Goal: Task Accomplishment & Management: Manage account settings

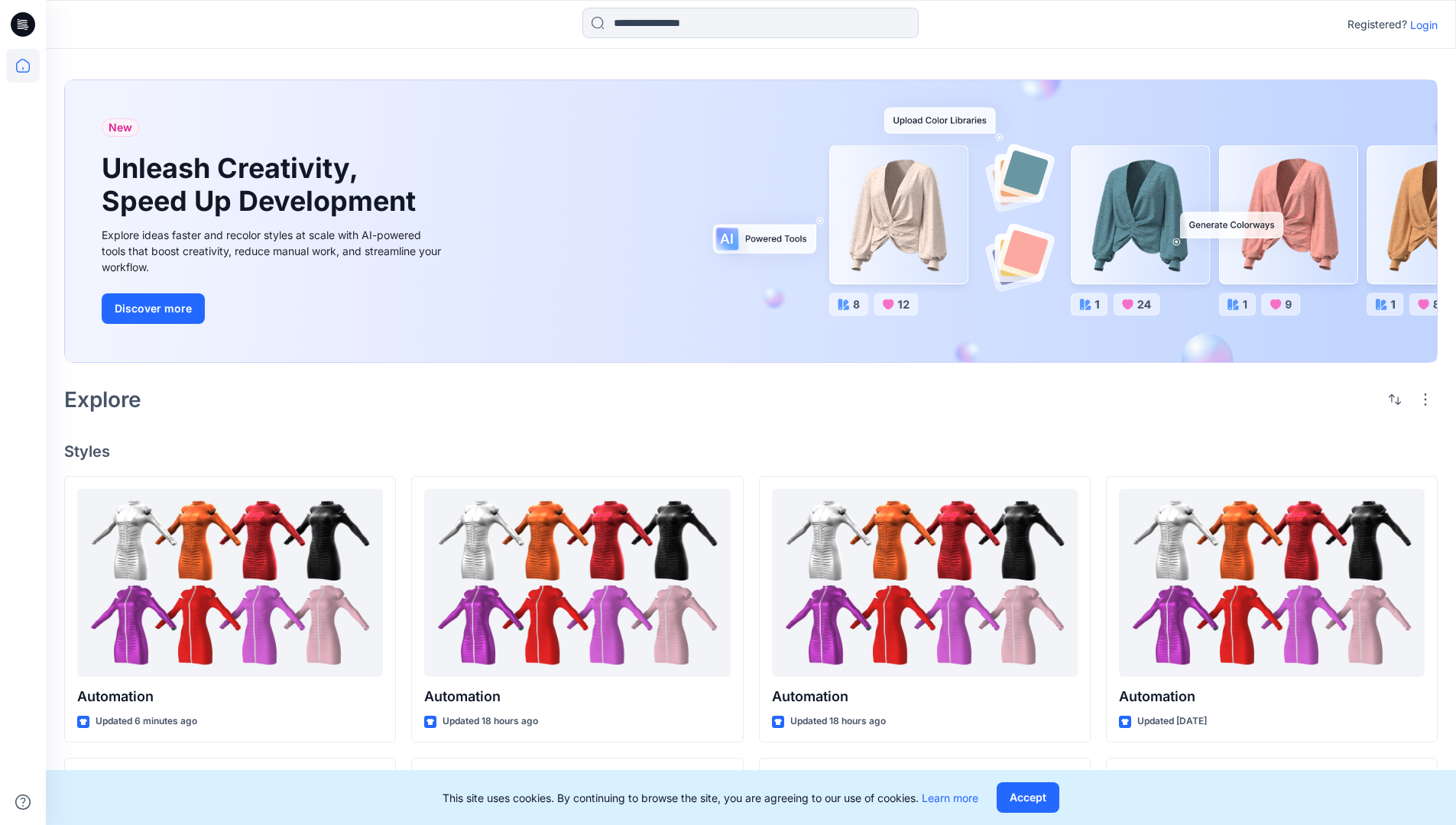
click at [1420, 24] on p "Login" at bounding box center [1424, 24] width 27 height 16
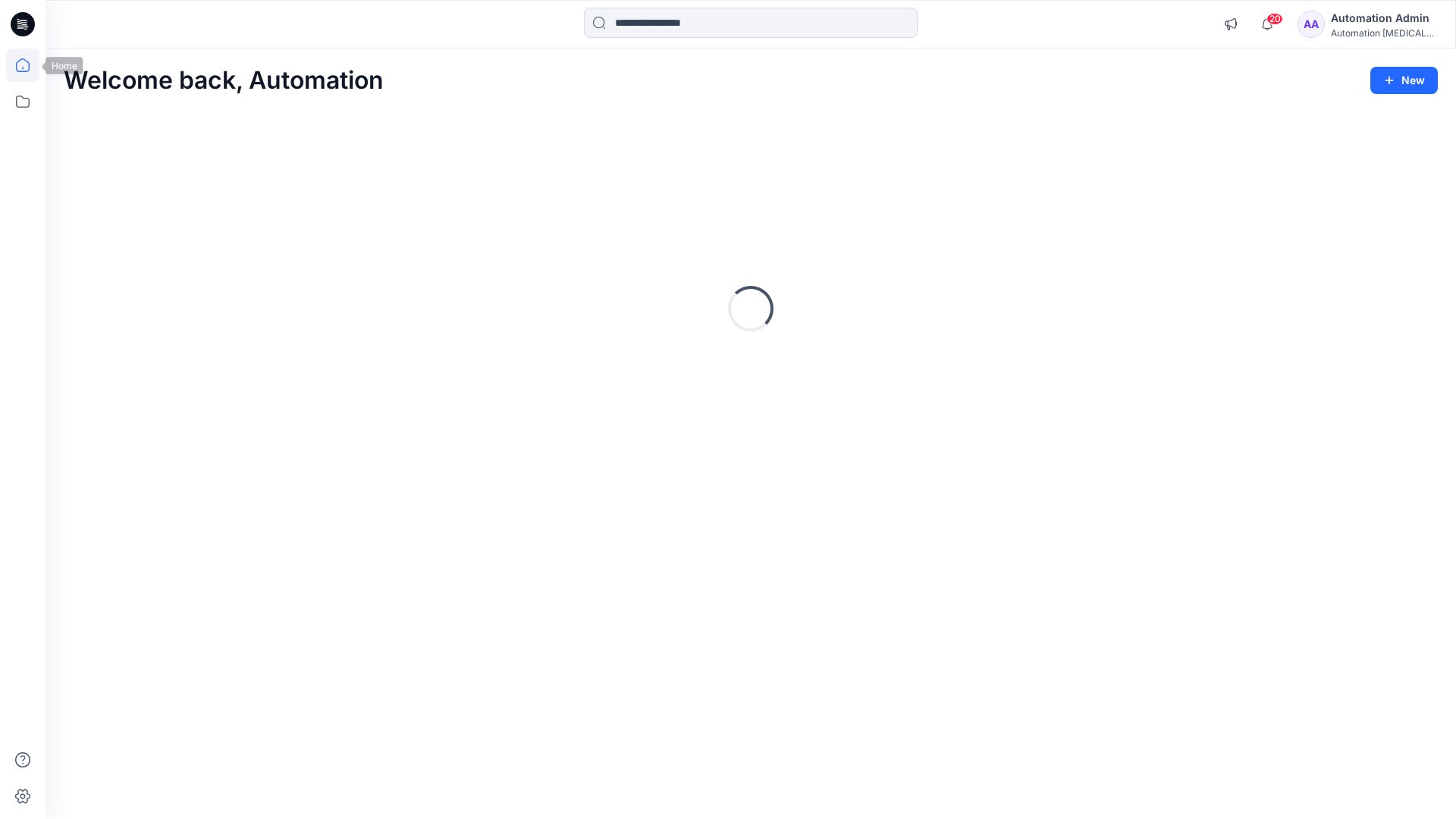
click at [29, 66] on icon at bounding box center [22, 65] width 14 height 14
click at [25, 99] on icon at bounding box center [22, 101] width 34 height 34
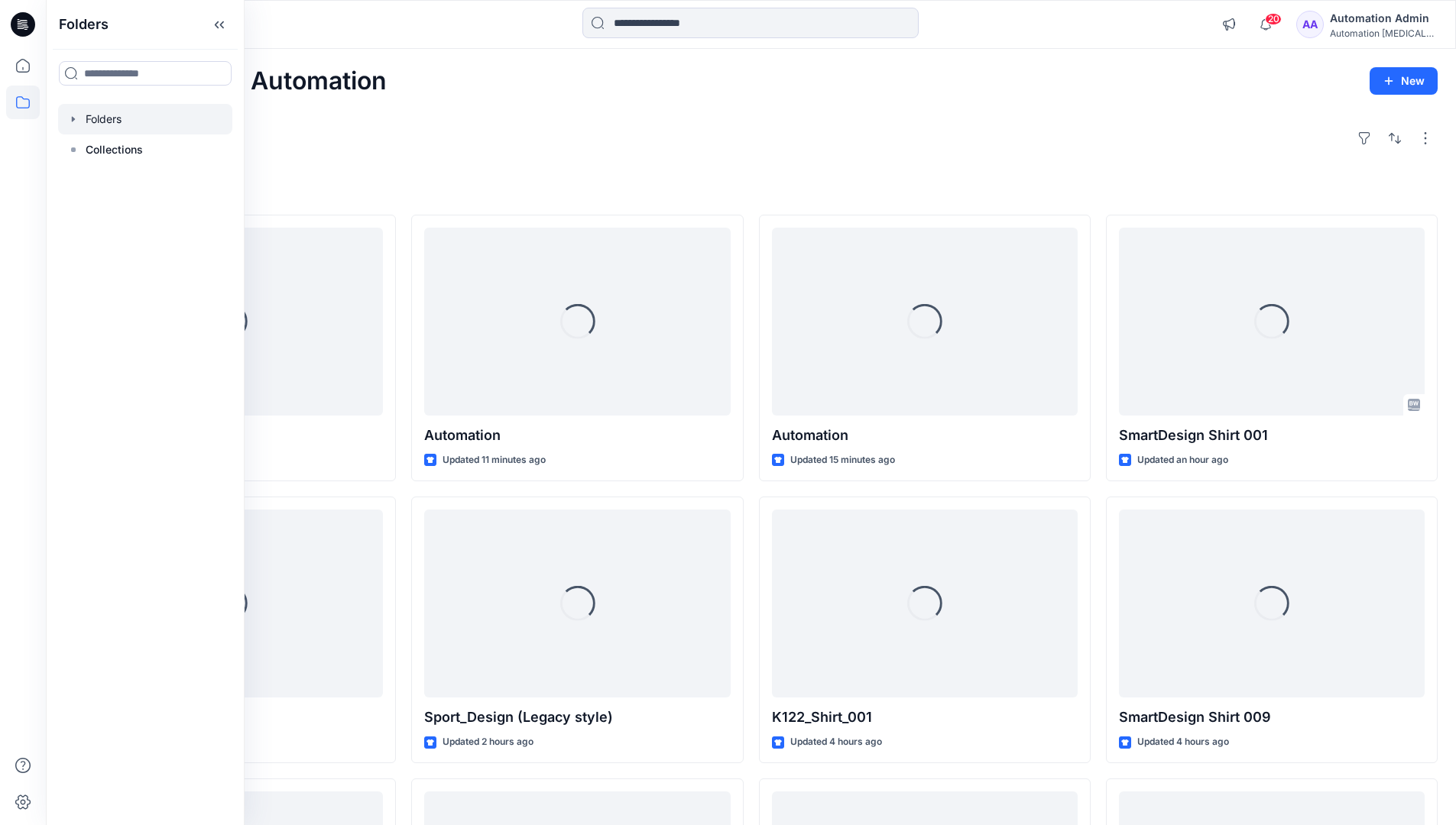
click at [118, 118] on div at bounding box center [145, 119] width 174 height 30
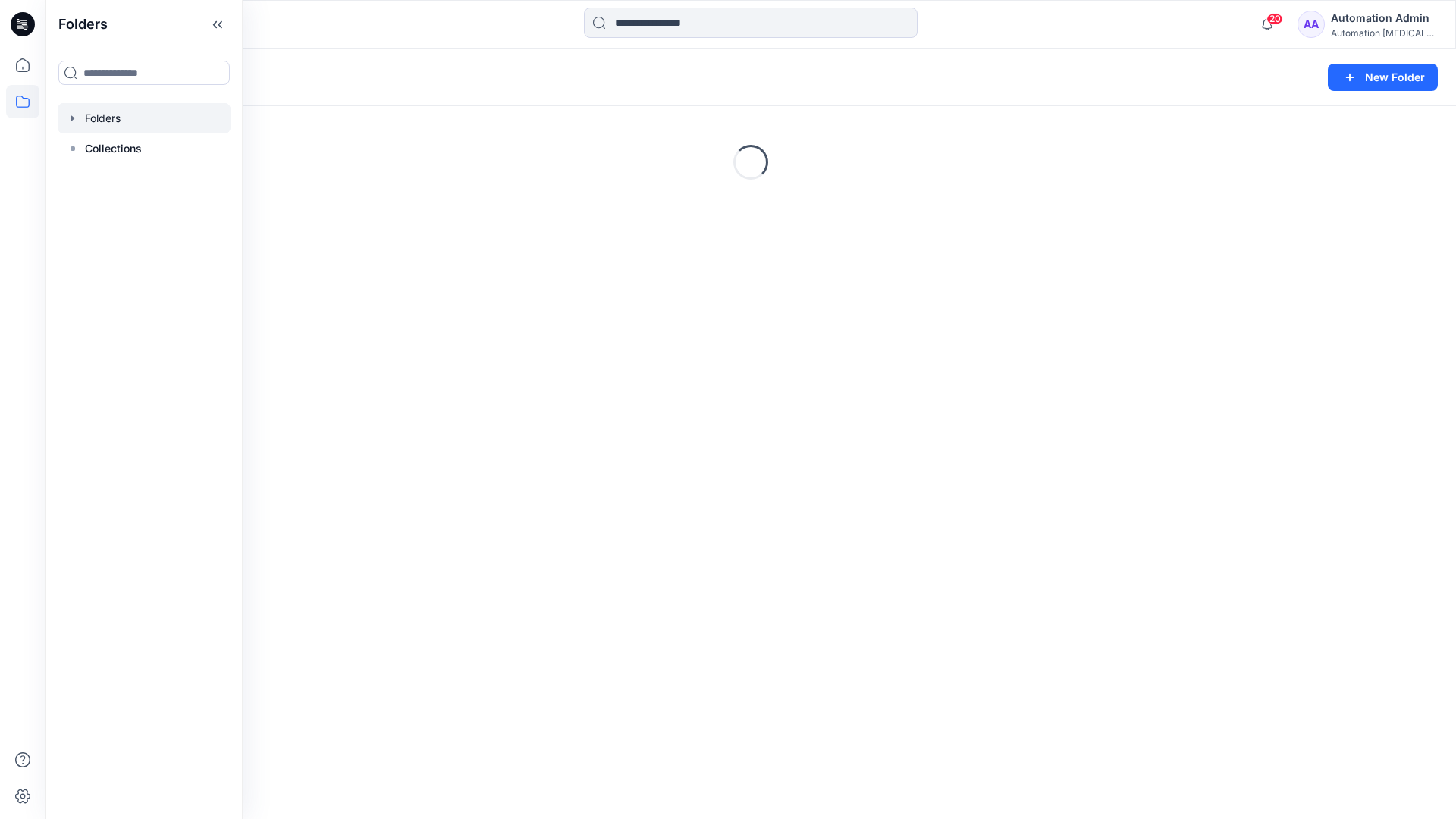
click at [544, 464] on div "Folders New Folder Loading..." at bounding box center [750, 434] width 1411 height 771
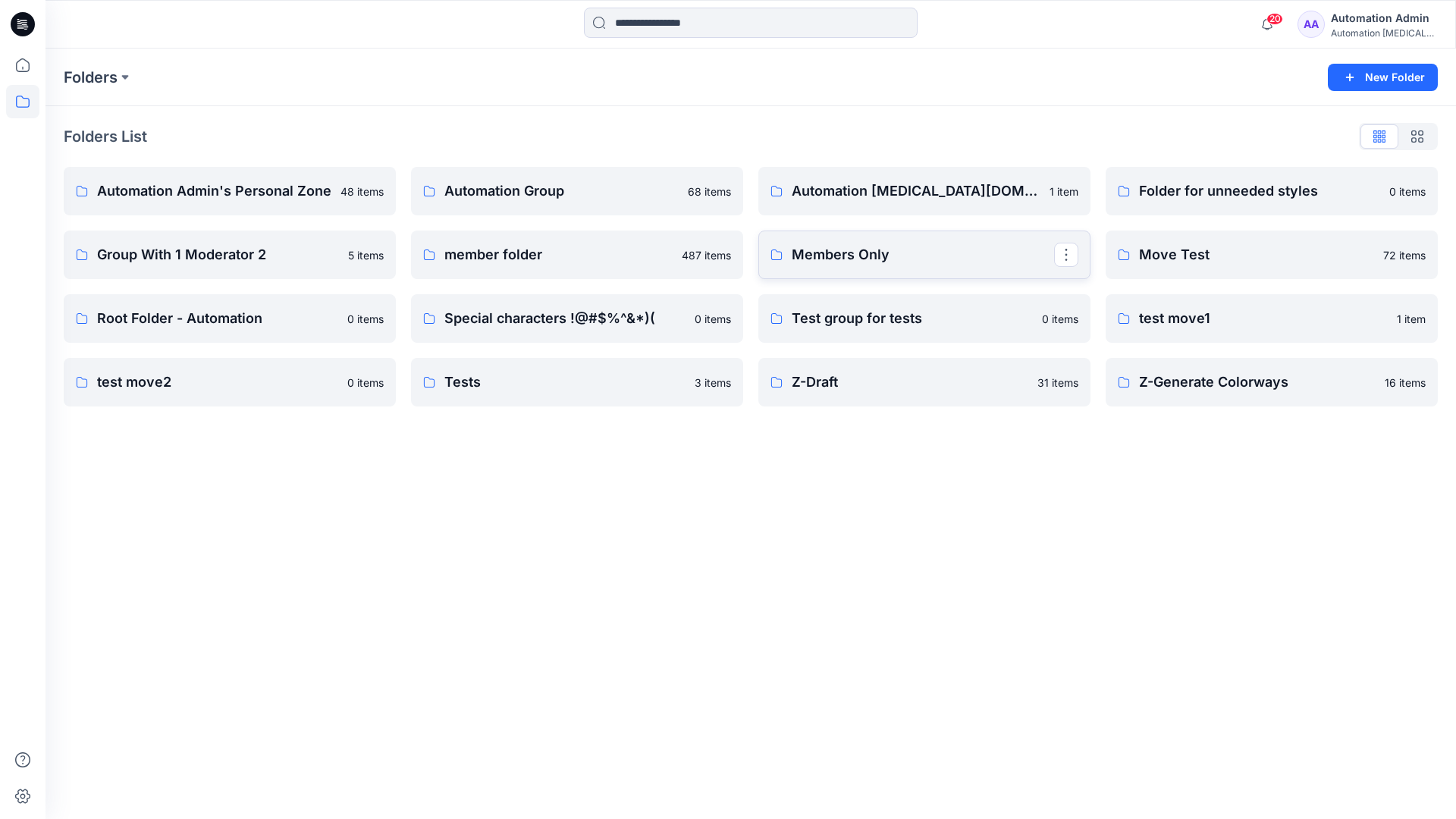
click at [920, 270] on link "Members Only" at bounding box center [924, 255] width 332 height 48
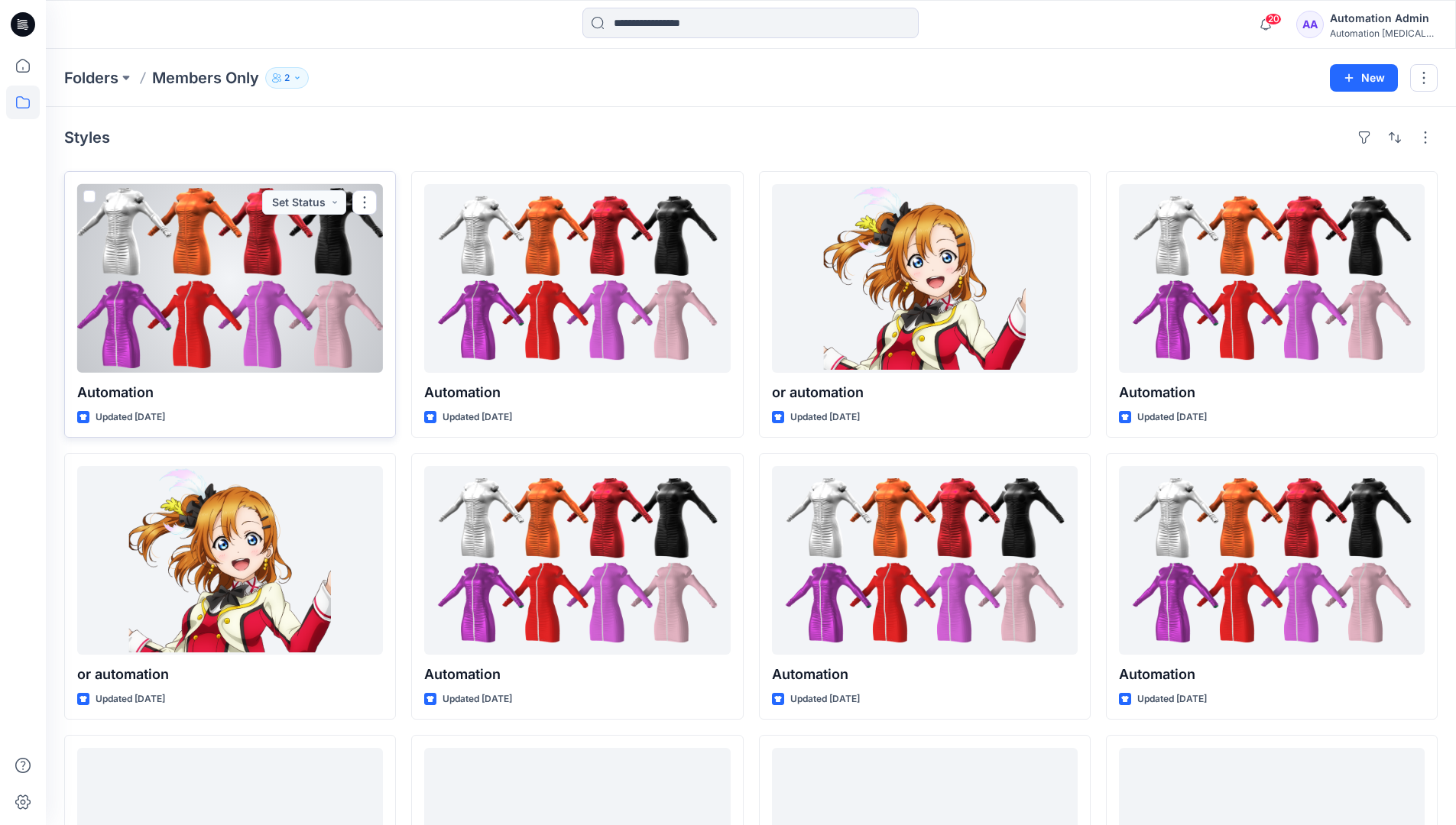
click at [91, 198] on span at bounding box center [90, 197] width 13 height 13
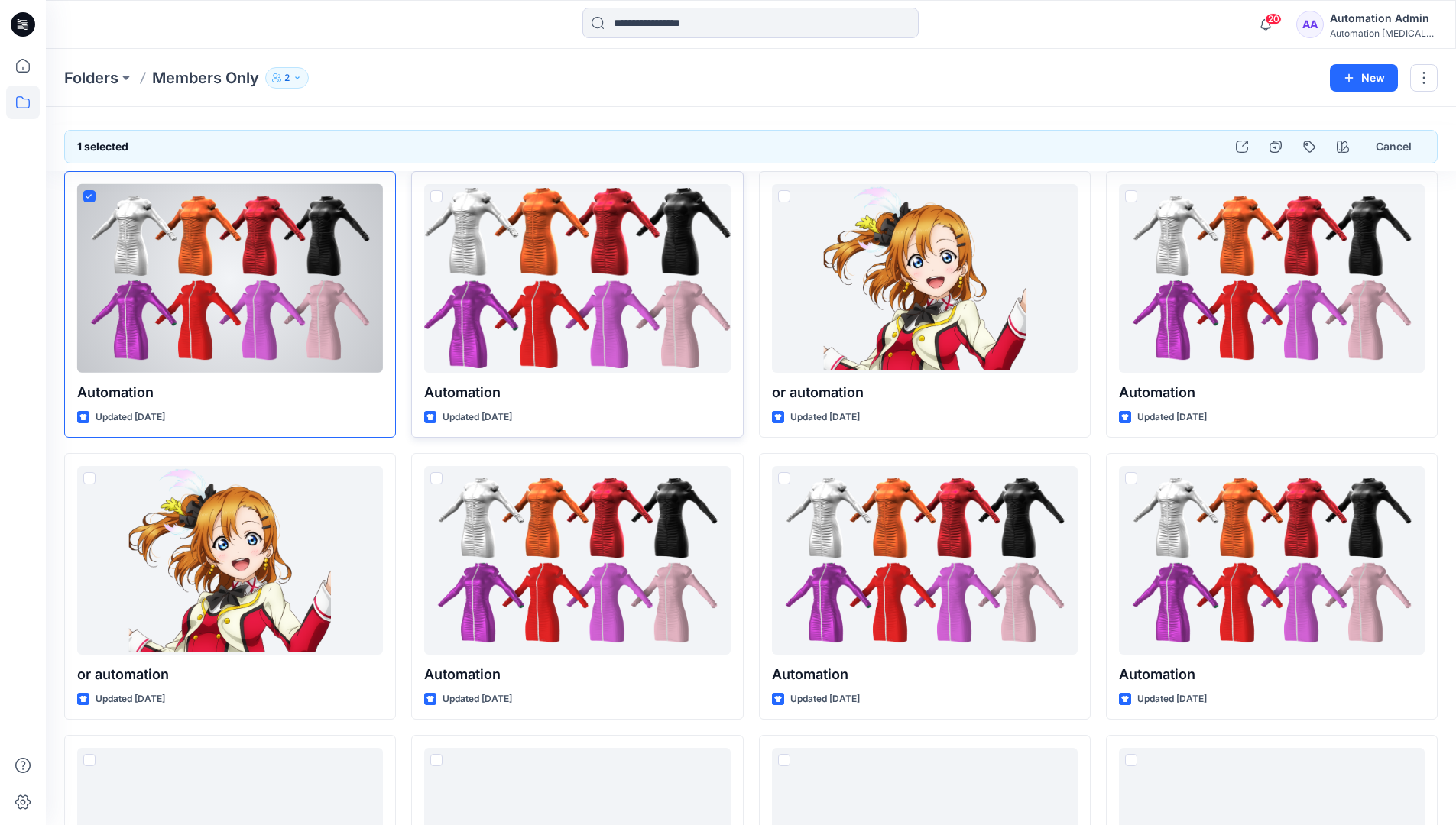
click at [433, 198] on span at bounding box center [436, 197] width 13 height 13
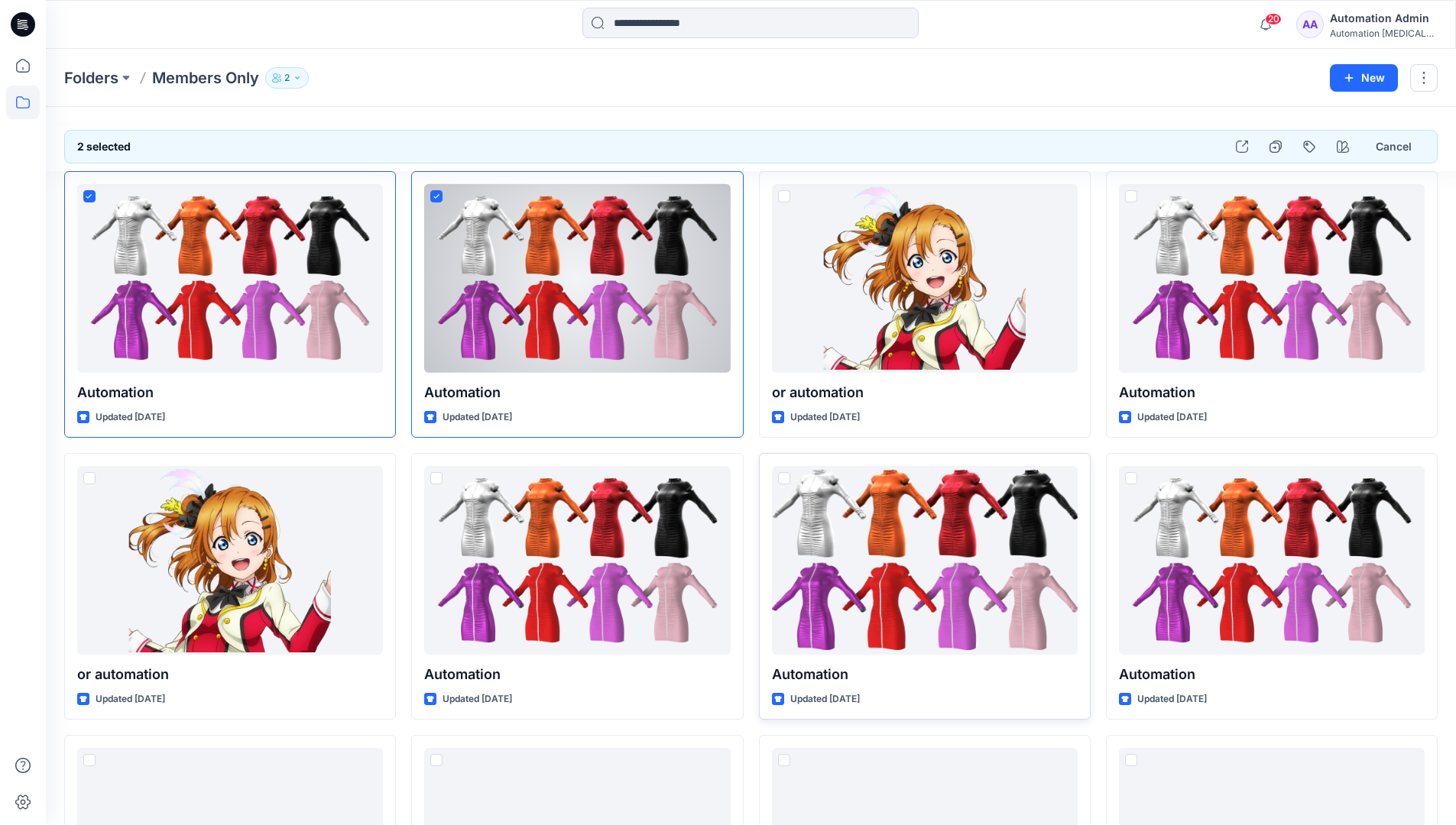
click at [784, 483] on span at bounding box center [784, 478] width 13 height 13
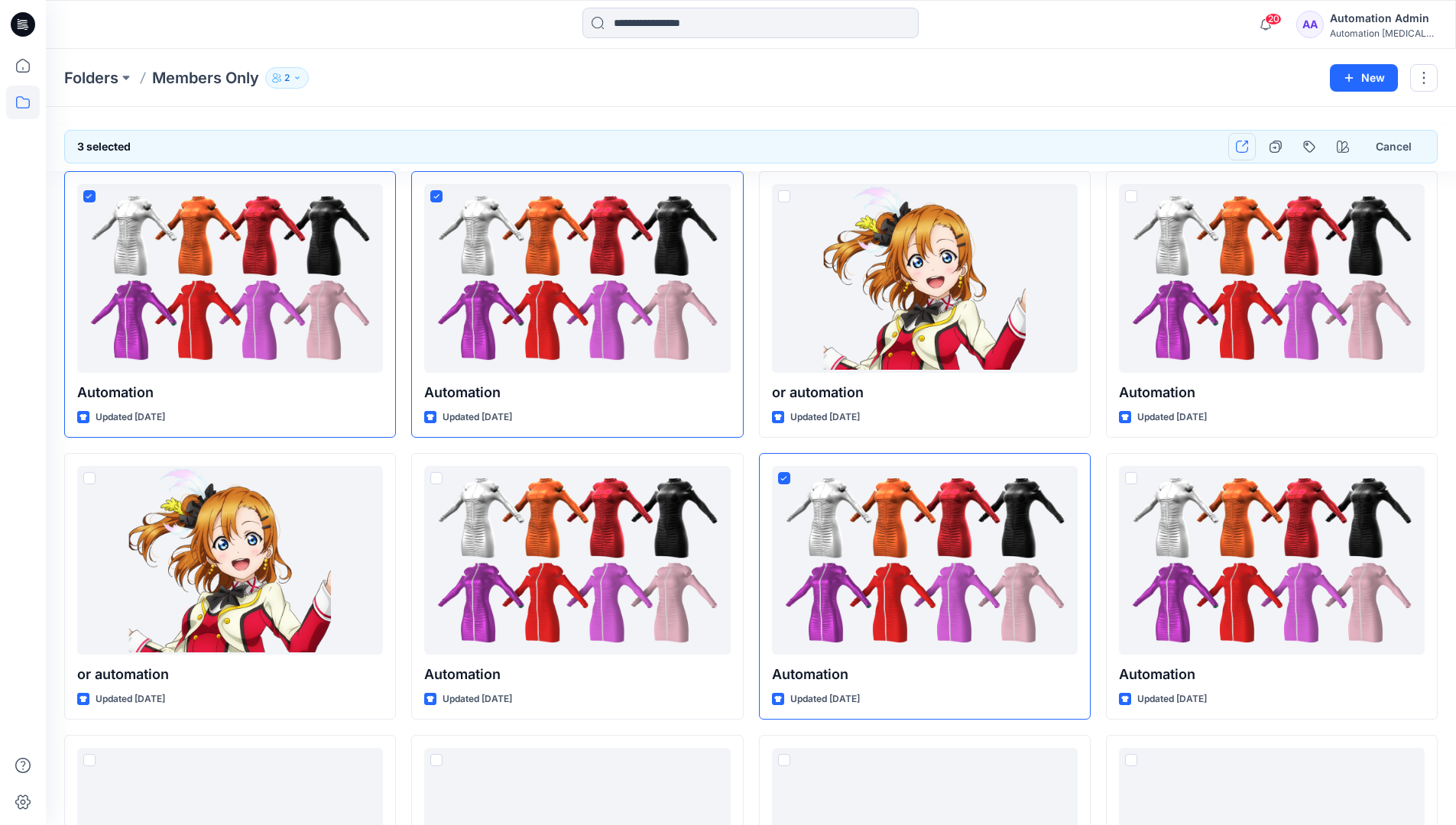
click at [1242, 146] on icon "button" at bounding box center [1242, 147] width 13 height 13
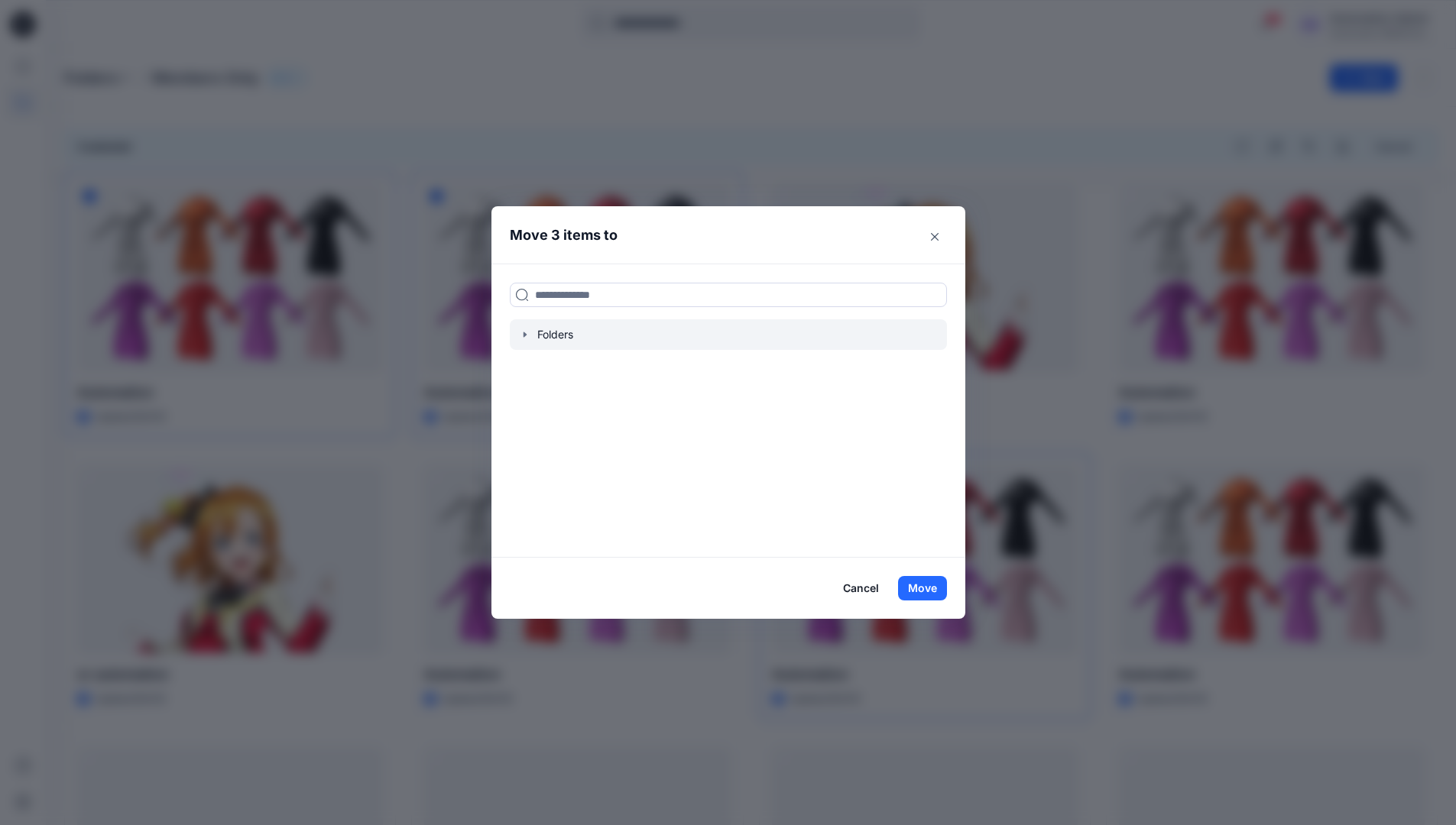
click at [531, 335] on icon "button" at bounding box center [525, 335] width 13 height 13
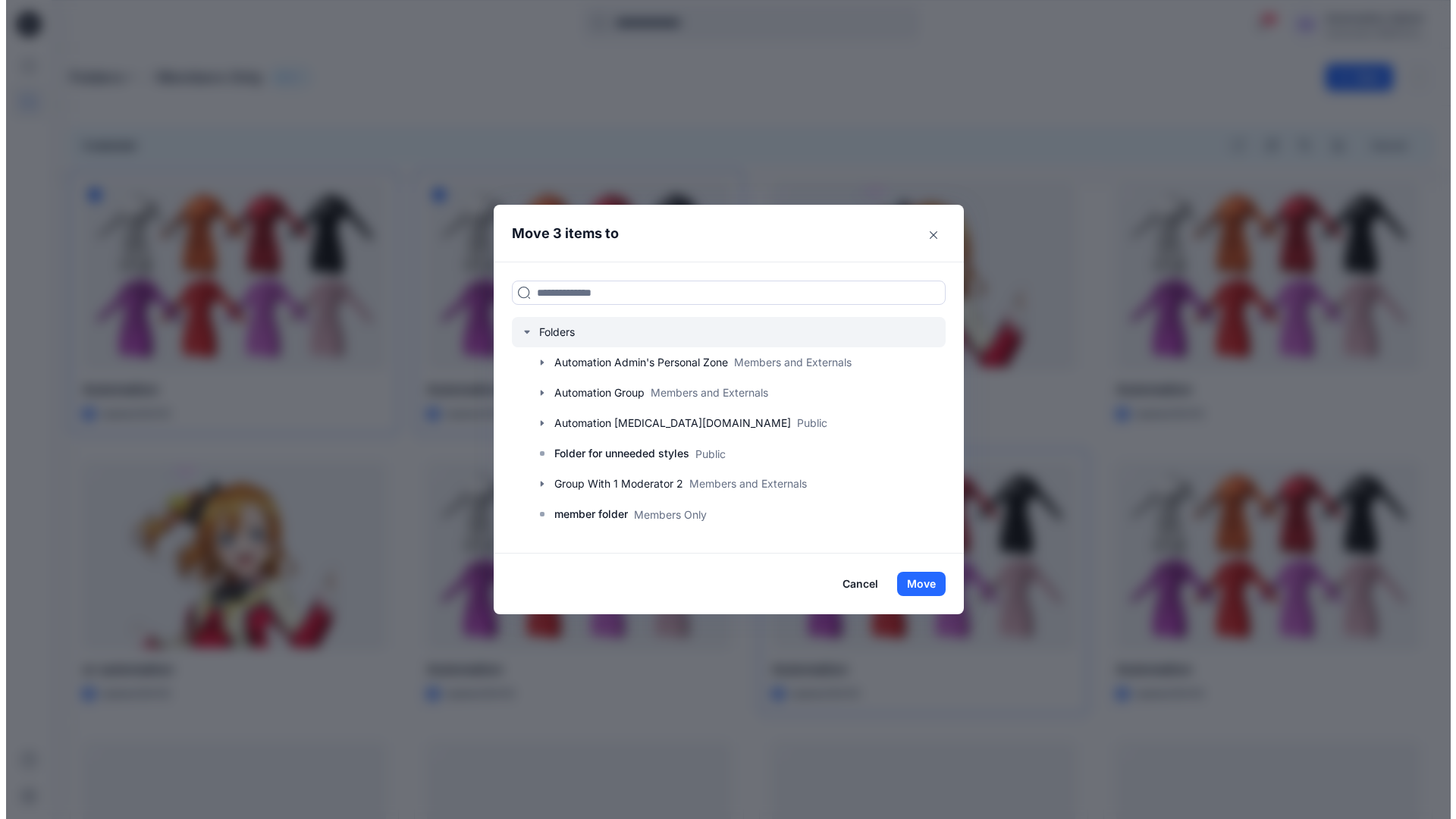
scroll to position [298, 0]
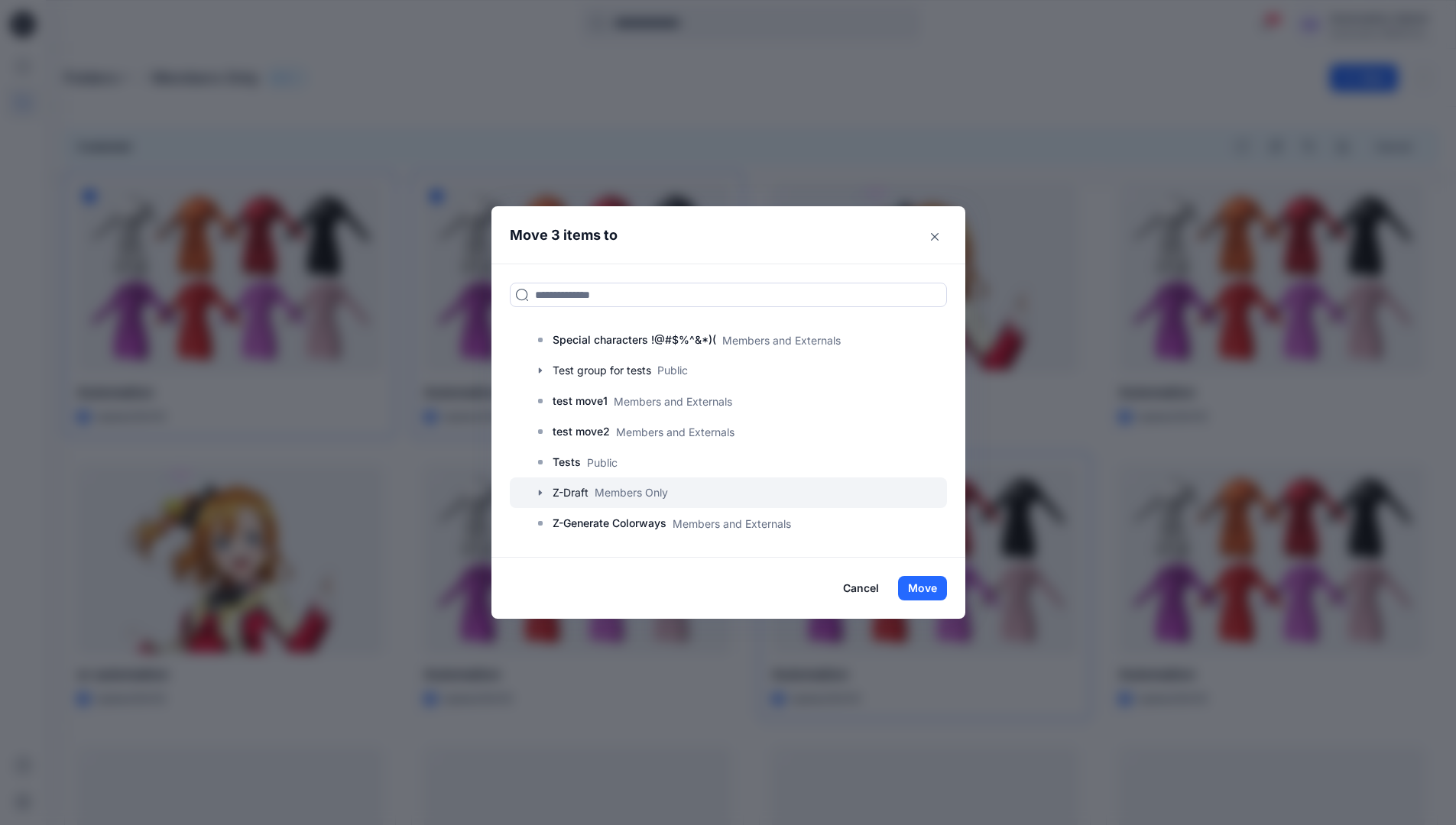
click at [543, 493] on icon "button" at bounding box center [540, 492] width 13 height 13
click at [604, 525] on p "A-Draft" at bounding box center [587, 523] width 37 height 18
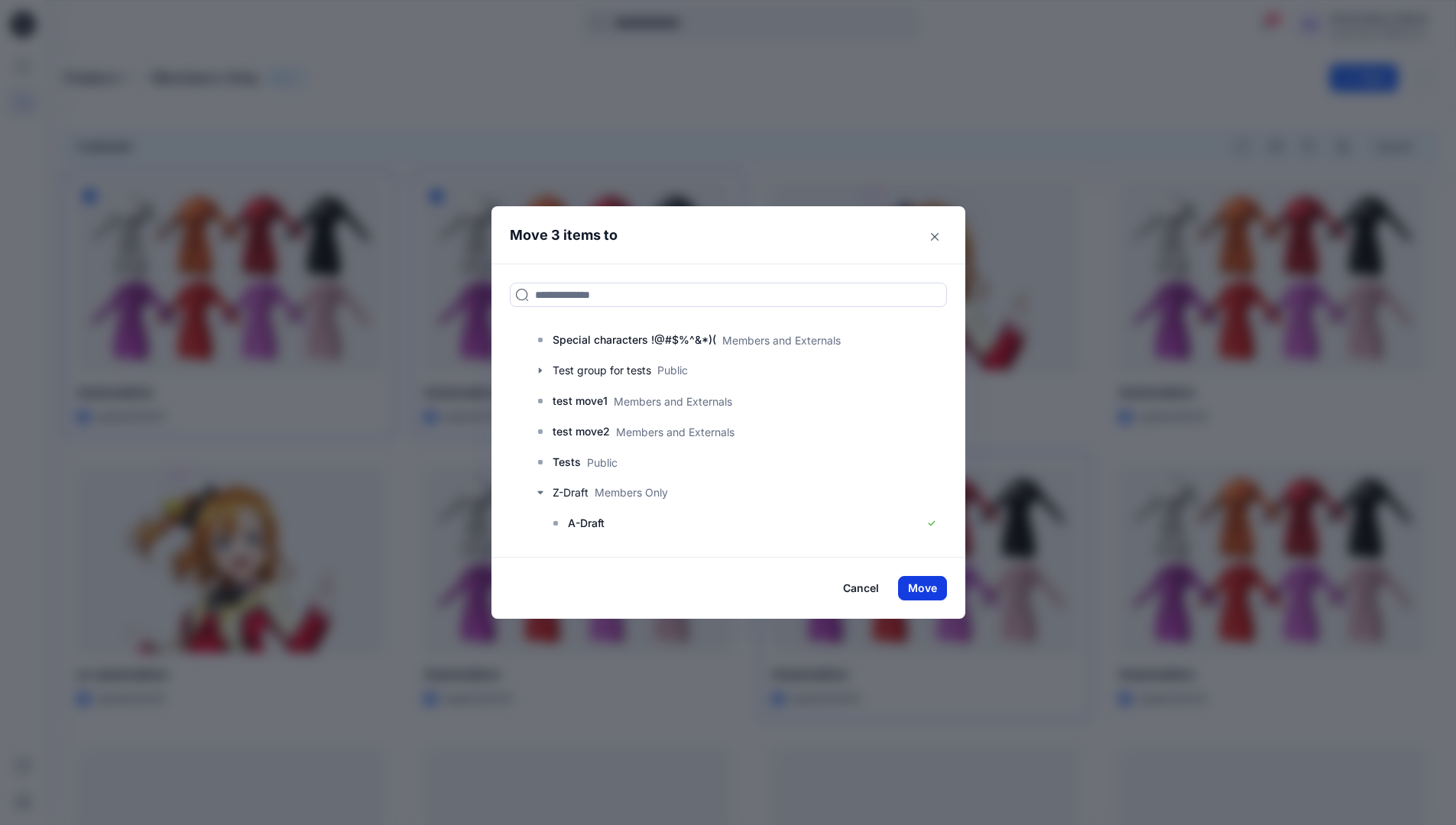
click at [938, 586] on button "Move" at bounding box center [923, 588] width 49 height 24
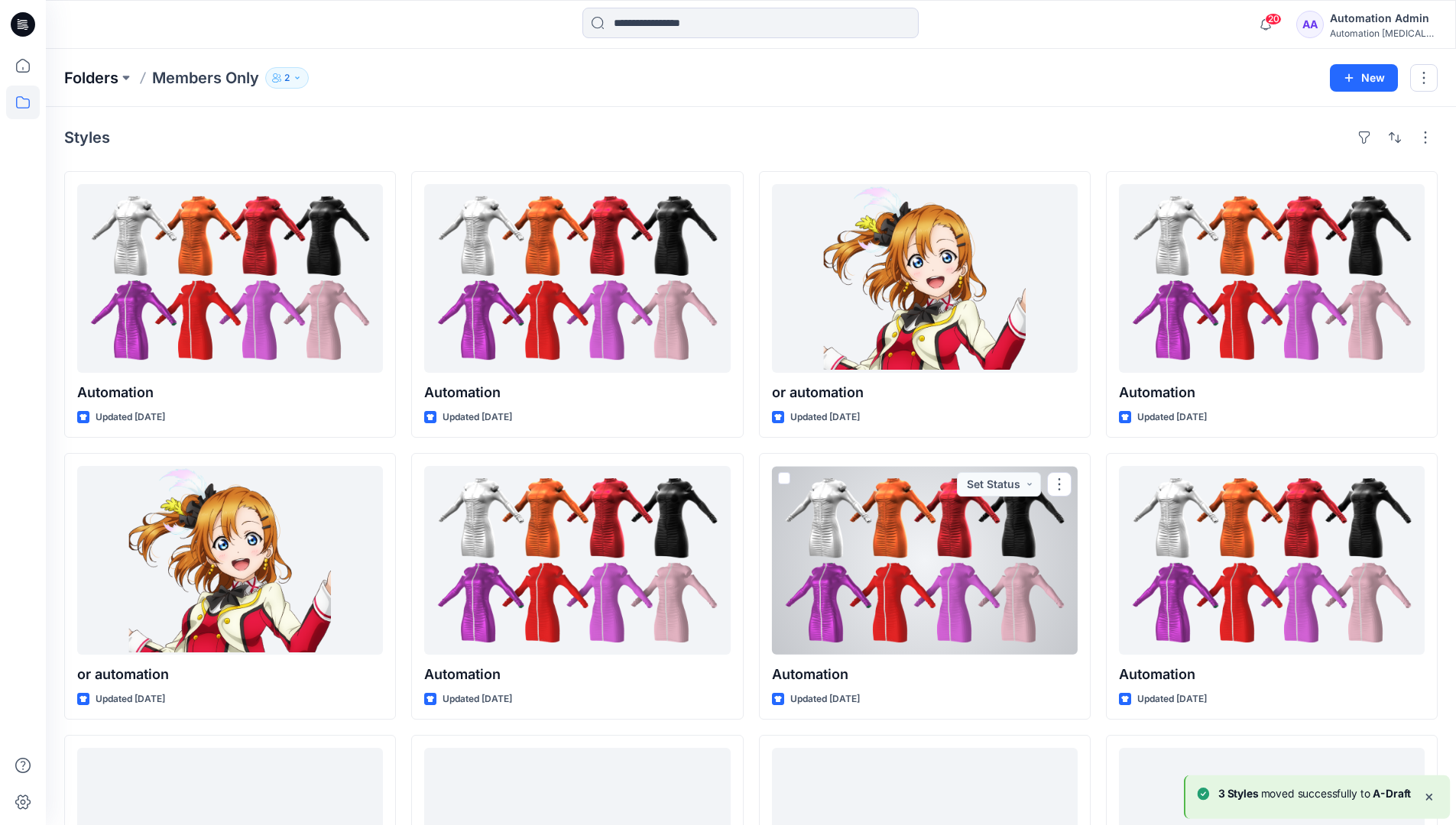
click at [81, 79] on p "Folders" at bounding box center [91, 78] width 55 height 21
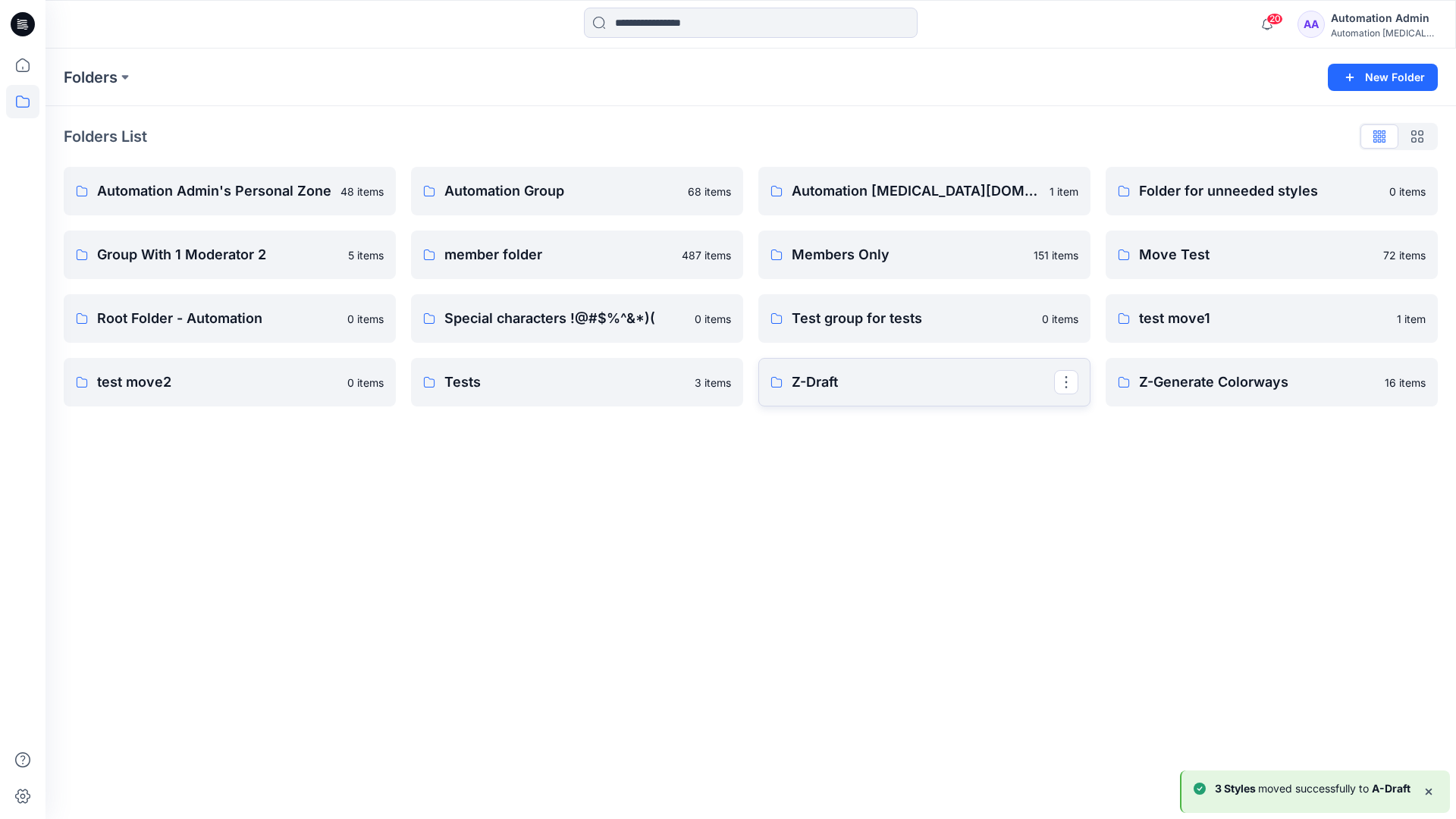
click at [956, 395] on link "Z-Draft" at bounding box center [924, 382] width 332 height 48
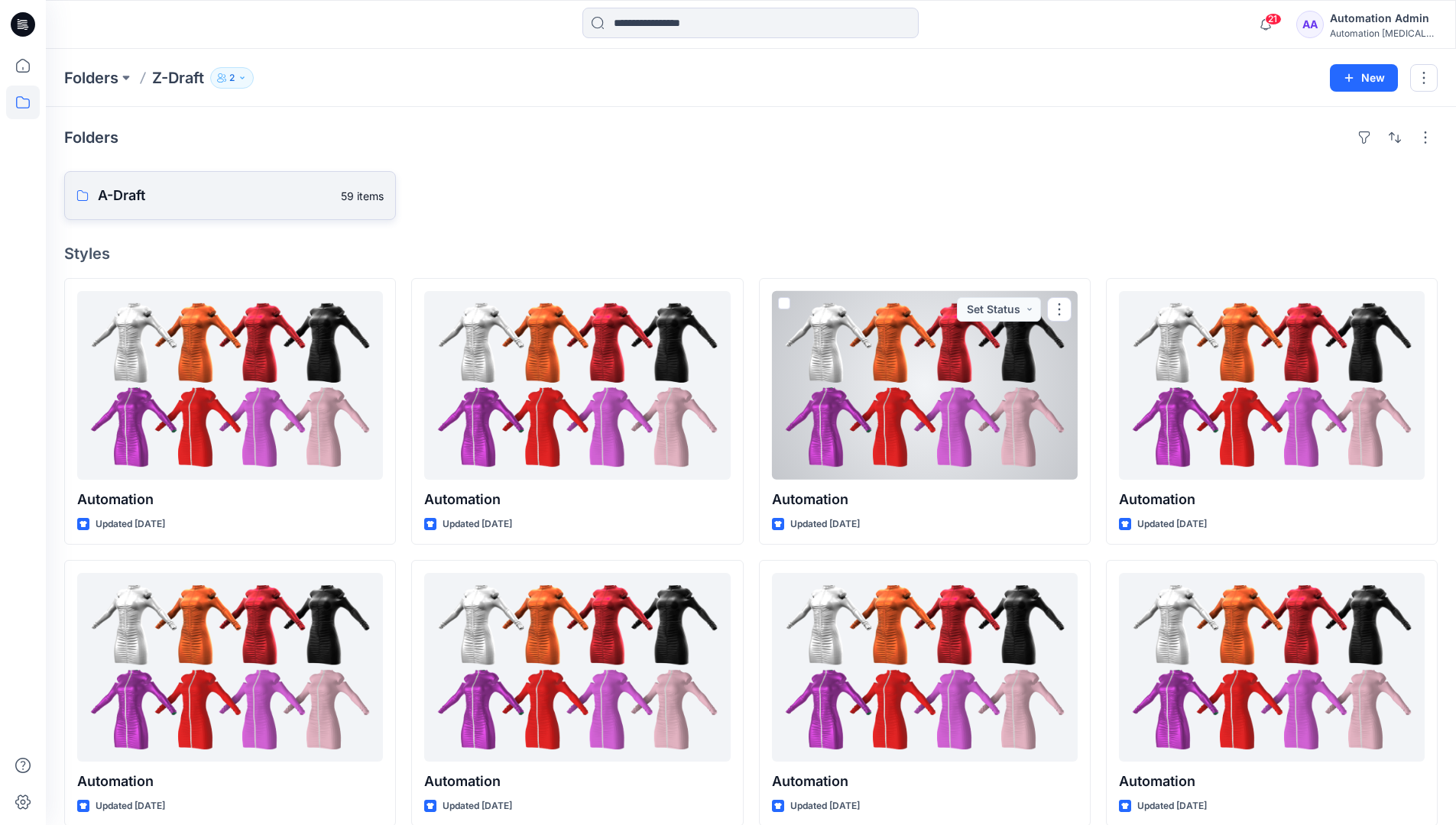
click at [167, 200] on p "A-Draft" at bounding box center [215, 196] width 234 height 21
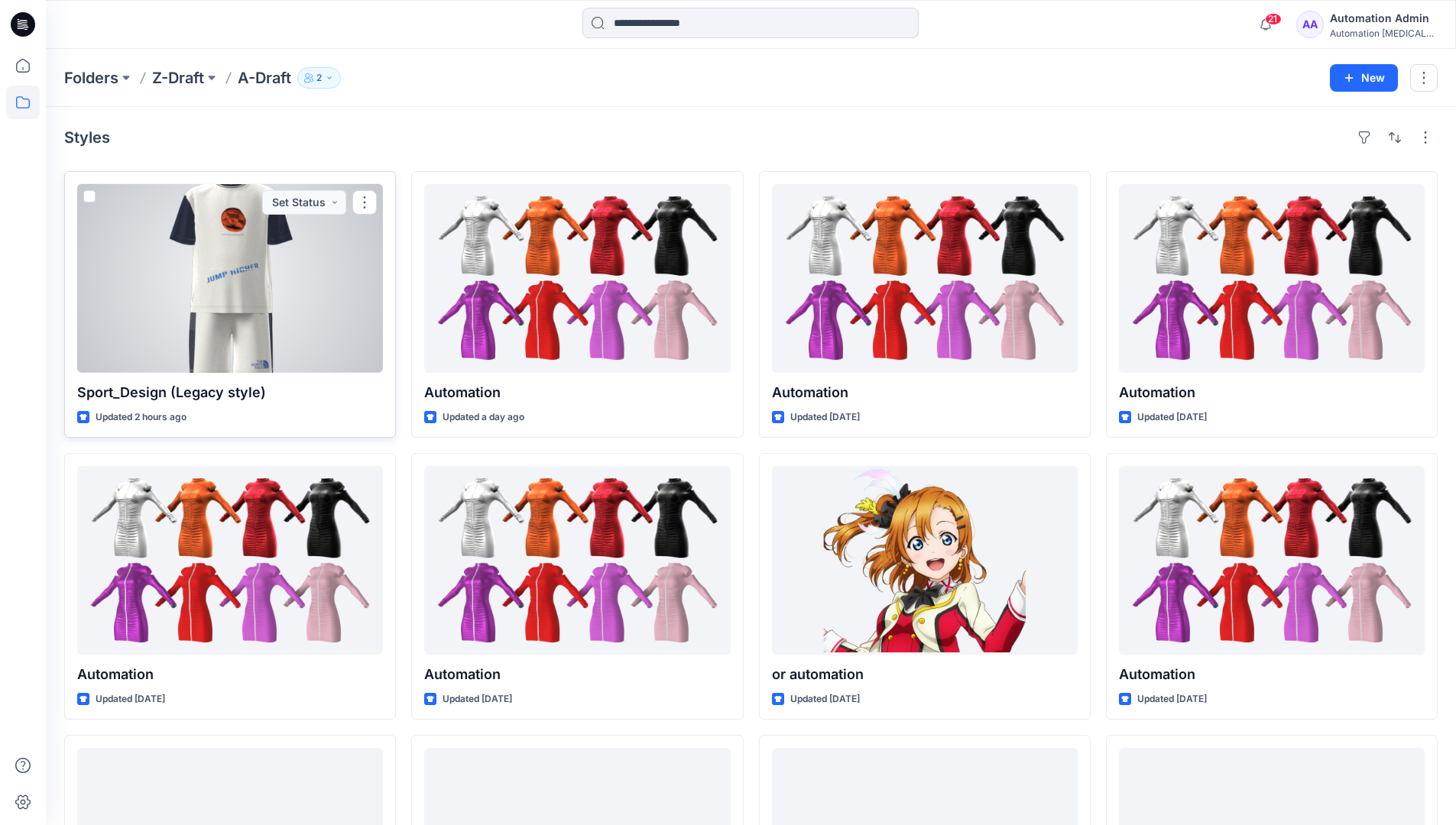
click at [89, 200] on span at bounding box center [90, 197] width 13 height 13
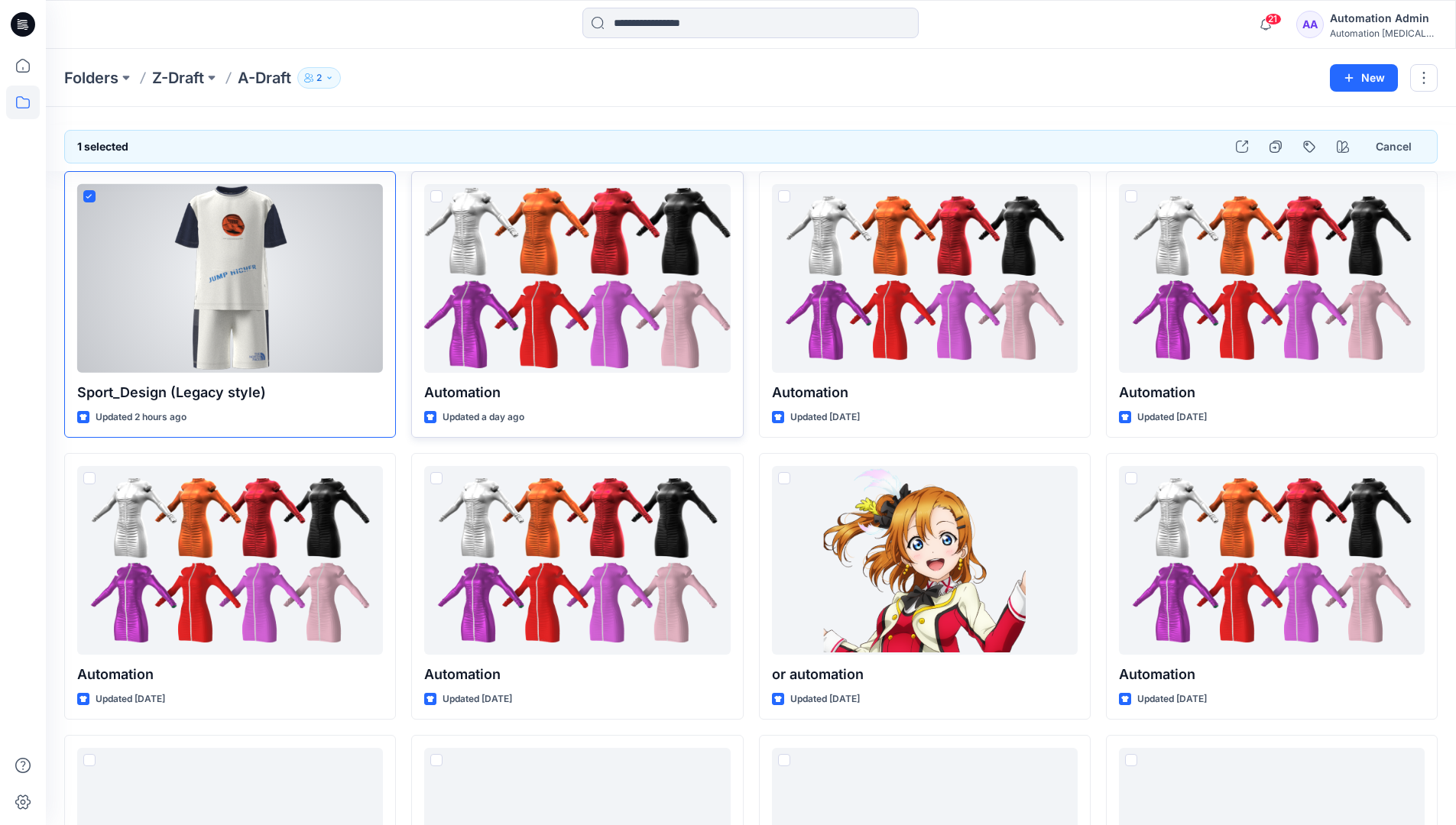
click at [436, 199] on span at bounding box center [436, 197] width 13 height 13
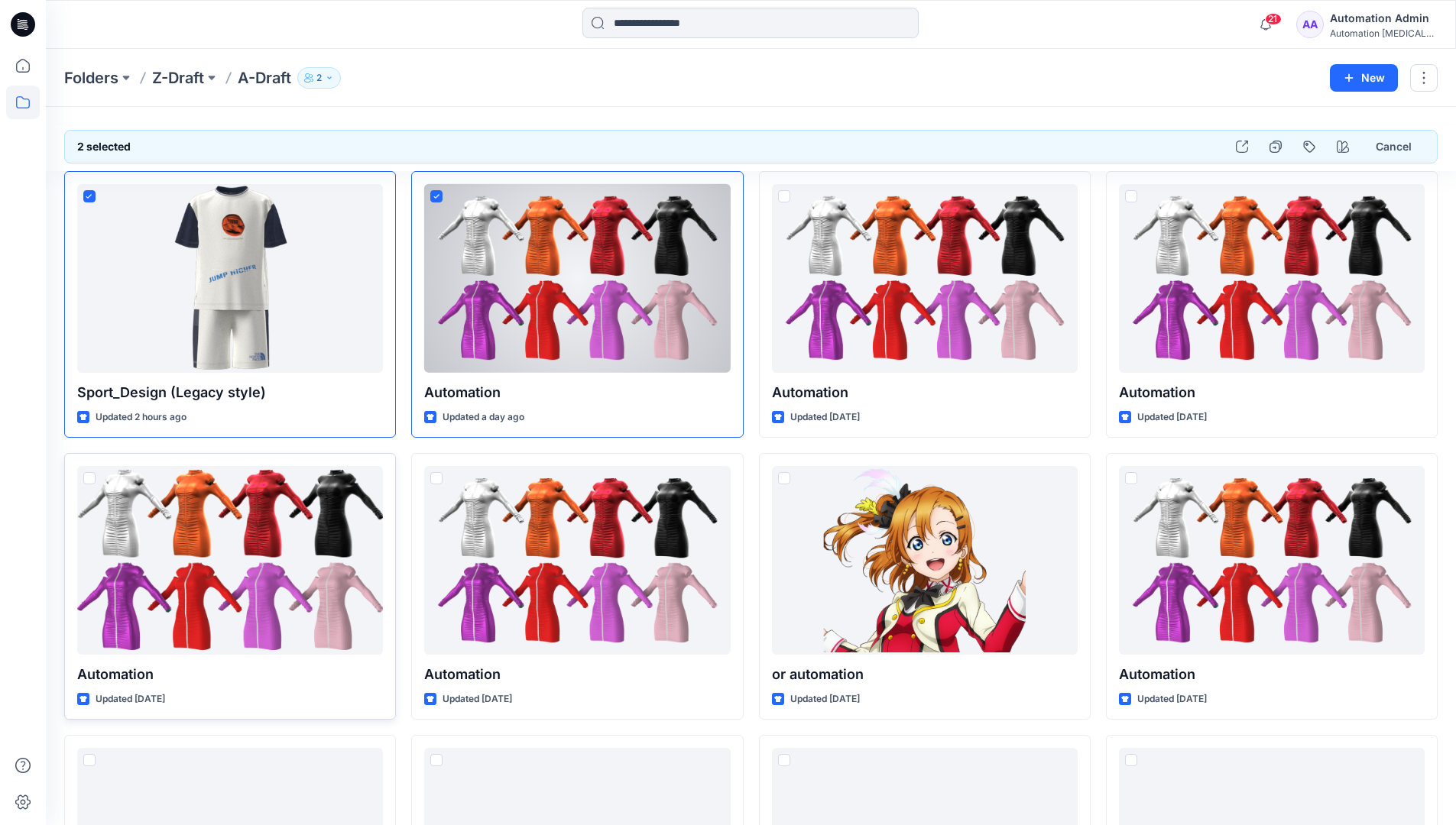
click at [91, 482] on span at bounding box center [90, 478] width 13 height 13
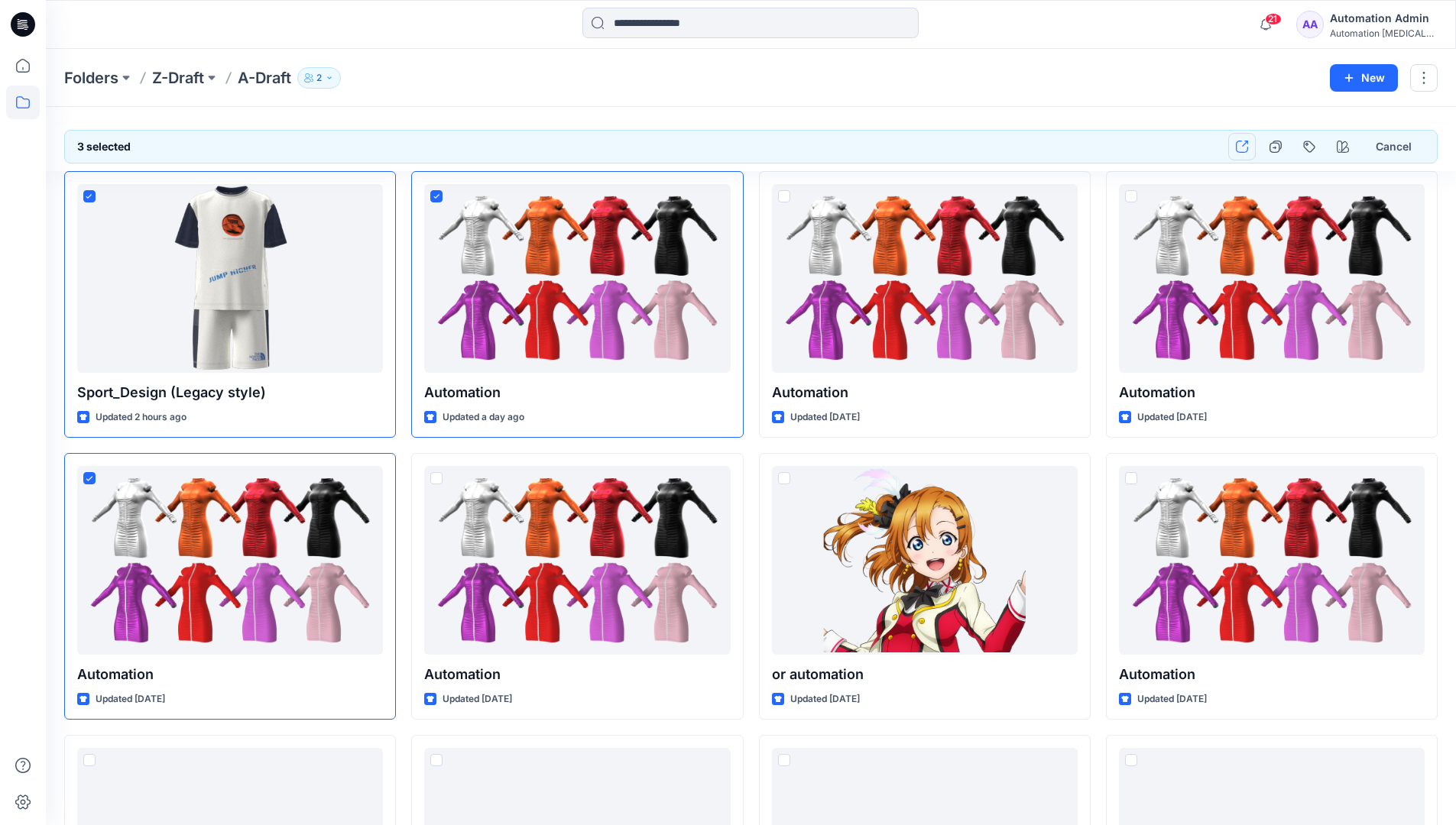
click at [1246, 153] on button "button" at bounding box center [1242, 147] width 27 height 27
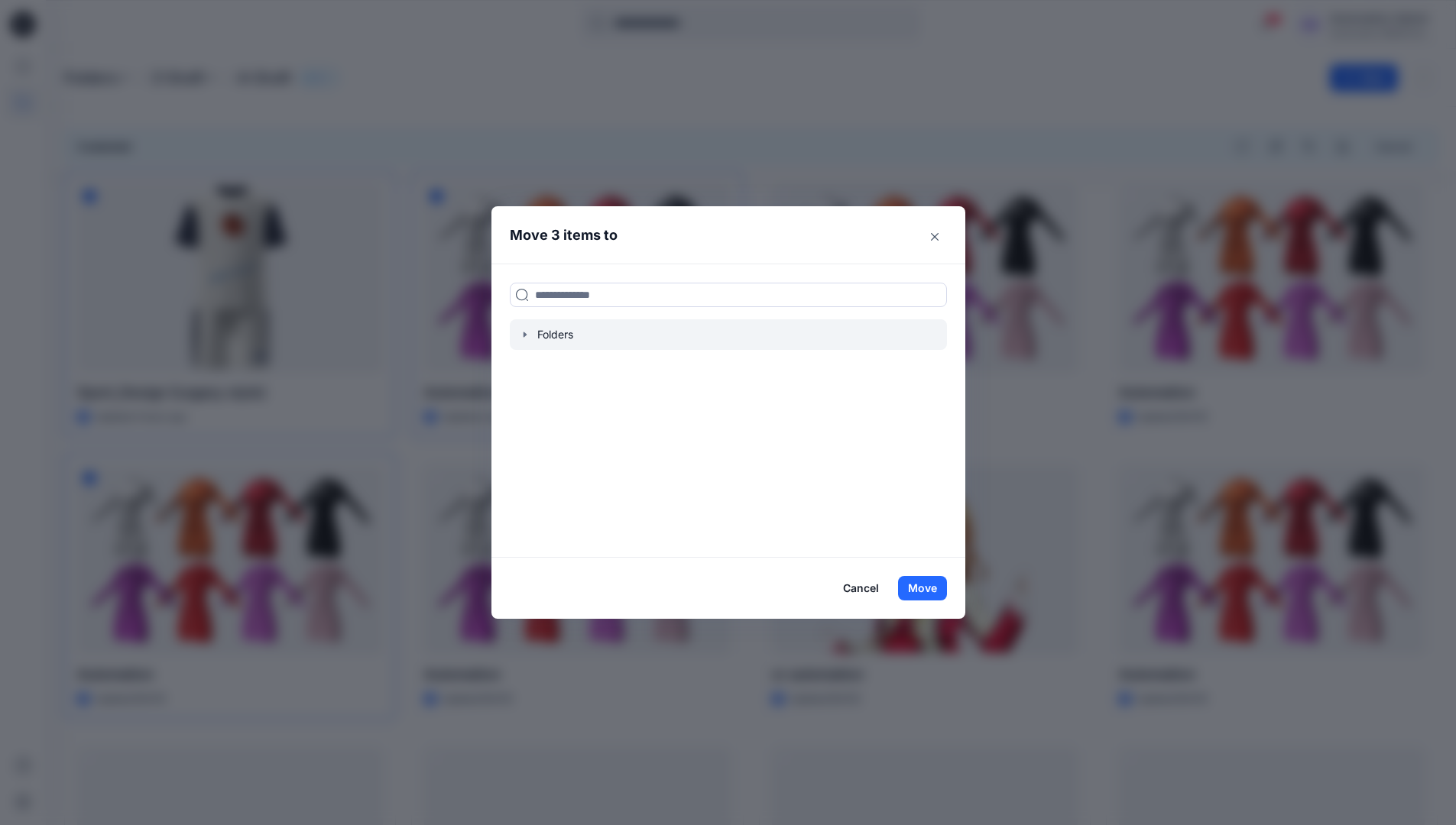
click at [526, 335] on icon "button" at bounding box center [524, 334] width 3 height 5
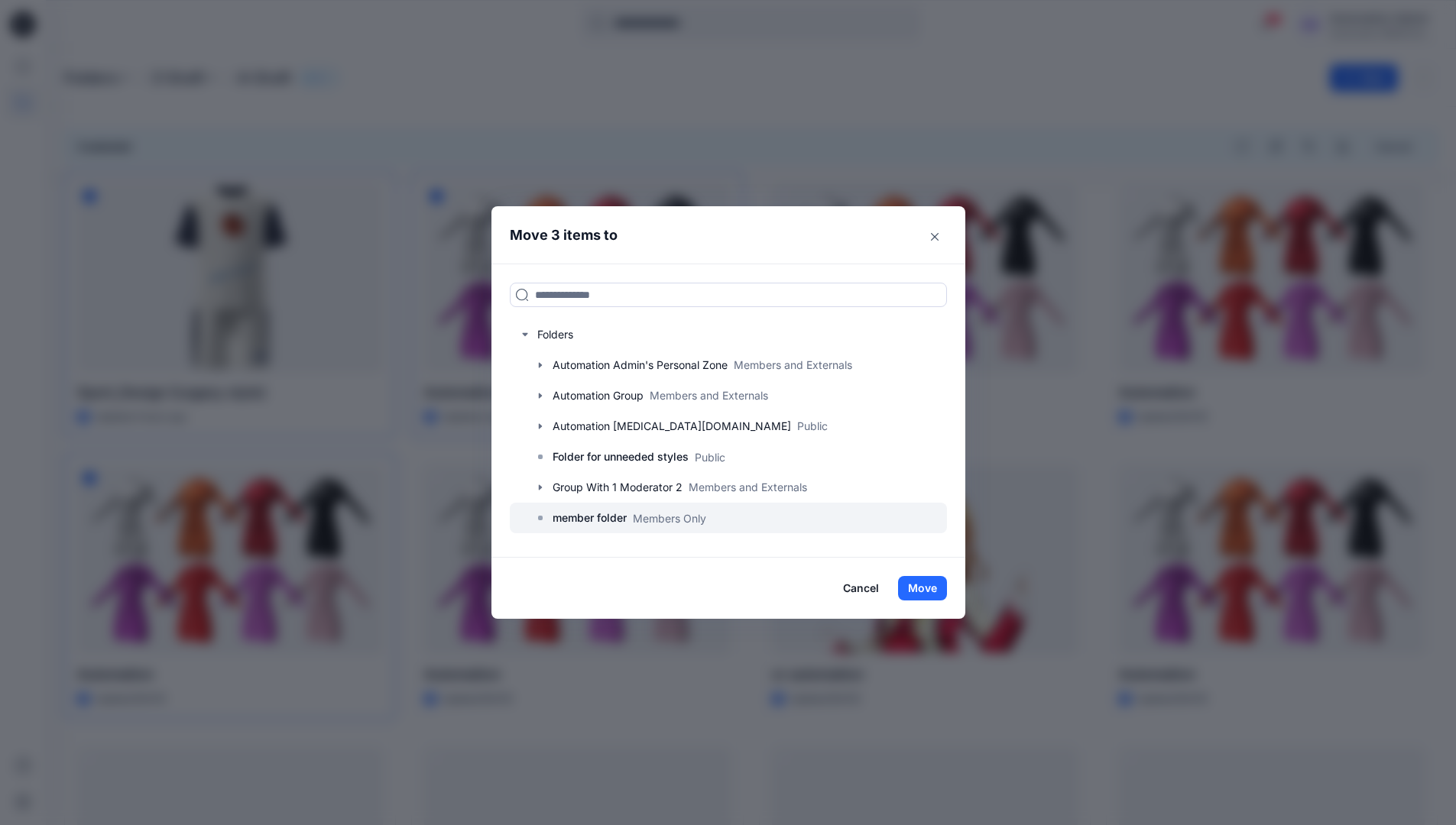
click at [599, 516] on p "member folder" at bounding box center [590, 518] width 74 height 18
click at [928, 590] on button "Move" at bounding box center [923, 588] width 49 height 24
click at [1359, 26] on div "Automation Admin" at bounding box center [1384, 18] width 107 height 18
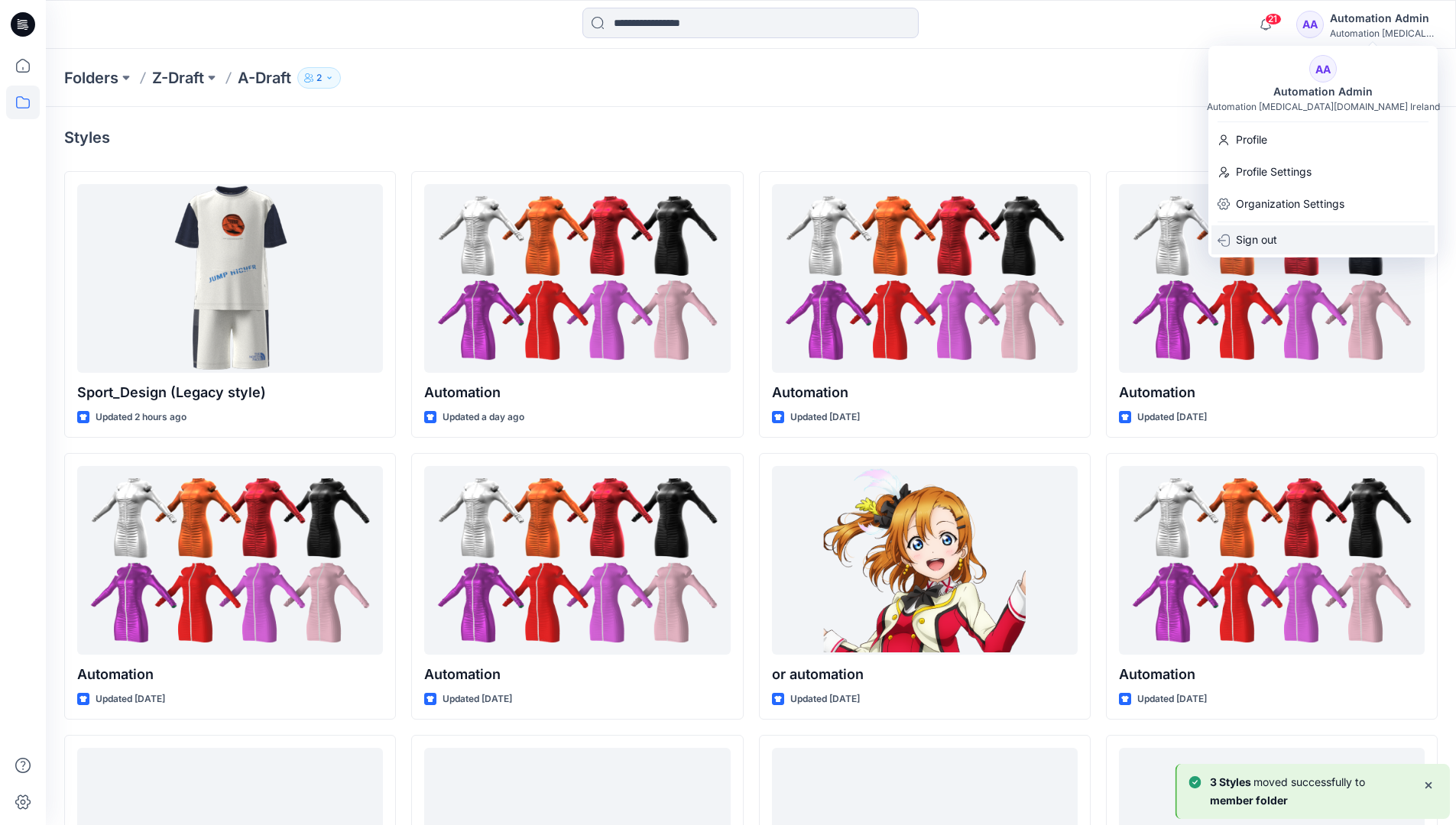
click at [1281, 232] on div "Sign out" at bounding box center [1323, 240] width 223 height 29
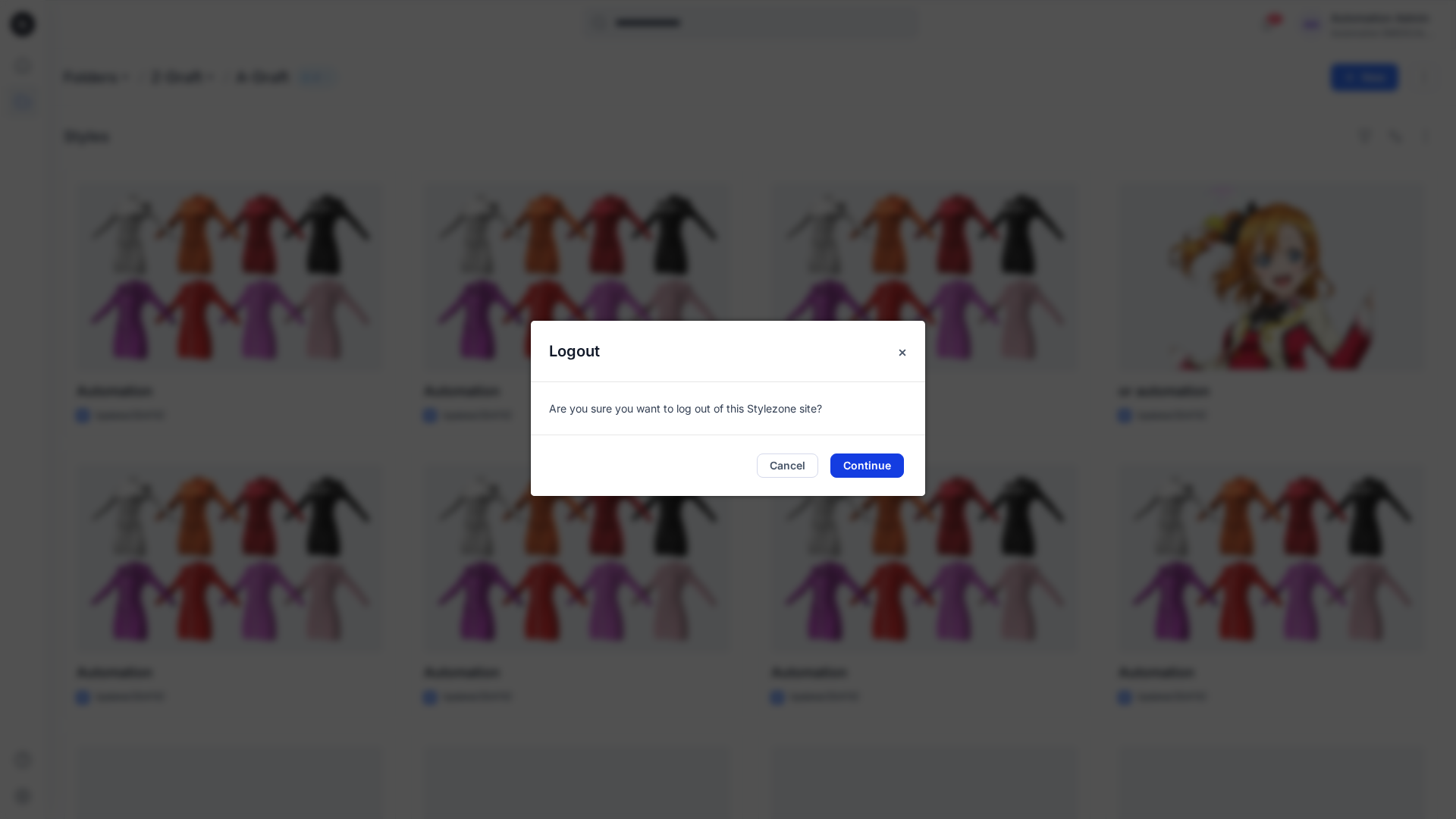
click at [856, 460] on button "Continue" at bounding box center [867, 466] width 73 height 24
